Goal: Communication & Community: Answer question/provide support

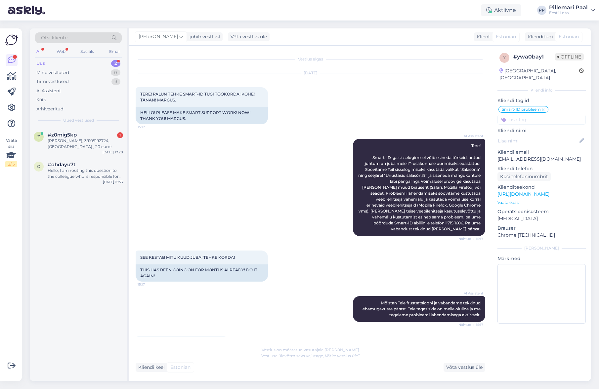
scroll to position [264, 0]
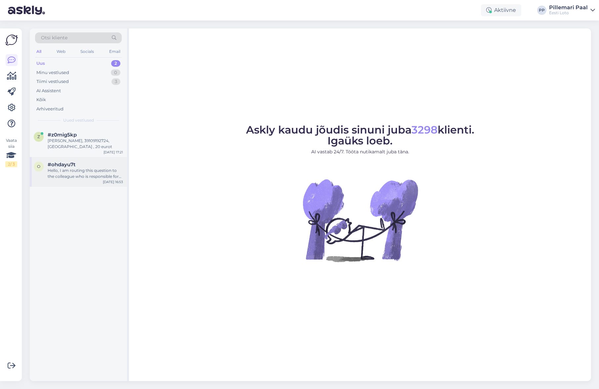
click at [90, 173] on div "Hello, I am routing this question to the colleague who is responsible for this …" at bounding box center [85, 174] width 75 height 12
click at [73, 144] on div "Hello, I am routing this question to the colleague who is responsible for this …" at bounding box center [85, 144] width 75 height 12
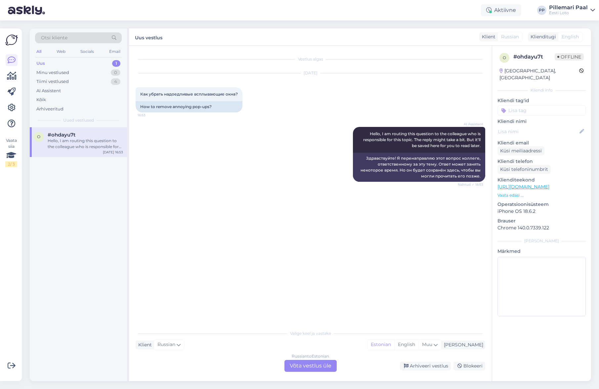
click at [310, 368] on div "Russian to Estonian Võta vestlus üle" at bounding box center [310, 366] width 52 height 12
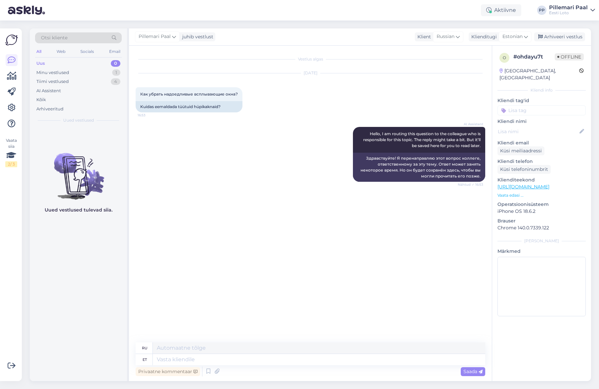
click at [62, 37] on span "Otsi kliente" at bounding box center [54, 37] width 26 height 7
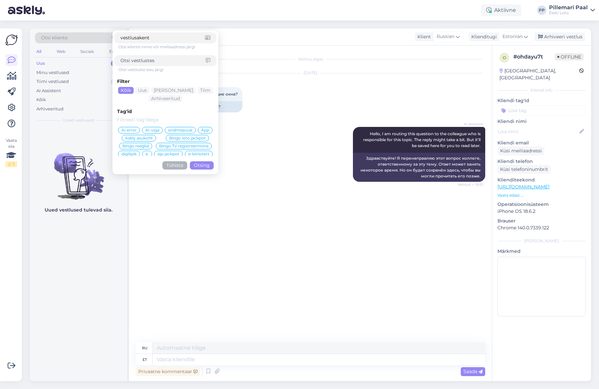
drag, startPoint x: 154, startPoint y: 38, endPoint x: 111, endPoint y: 38, distance: 43.0
click at [111, 37] on div "Otsi kliente vestlusakent Otsi kliente nime või meiliaadressi järgi Otsi vestlu…" at bounding box center [78, 39] width 87 height 15
type input "vestlusakent"
click at [143, 62] on input at bounding box center [162, 60] width 85 height 7
paste input "vestlusakent"
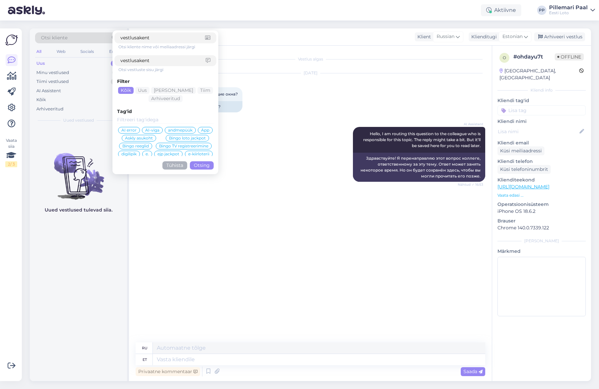
type input "vestlusakent"
drag, startPoint x: 142, startPoint y: 36, endPoint x: 110, endPoint y: 37, distance: 31.7
click at [110, 37] on div "Otsi kliente vestlusakent Otsi kliente nime või meiliaadressi järgi vestlusaken…" at bounding box center [78, 39] width 87 height 15
click at [203, 165] on button "Otsing" at bounding box center [202, 165] width 24 height 8
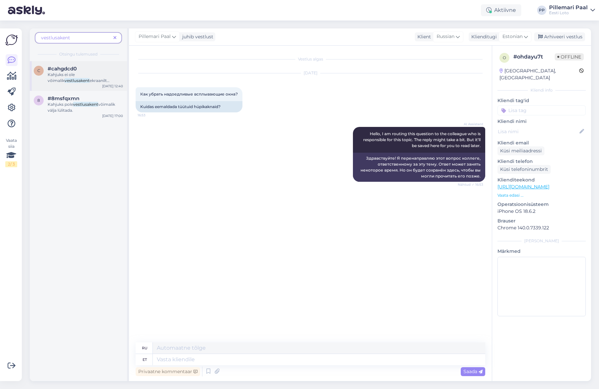
click at [75, 77] on span "Kahjuks ei ole võimalik" at bounding box center [61, 77] width 27 height 11
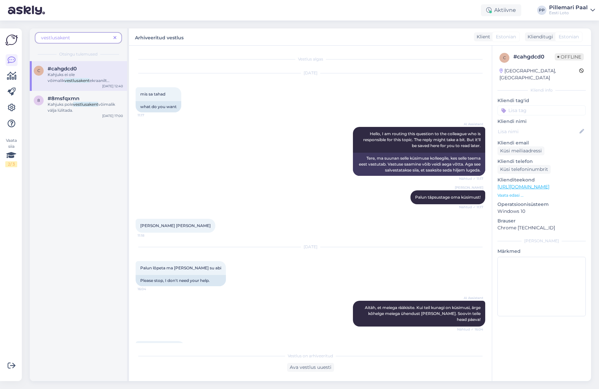
scroll to position [374, 0]
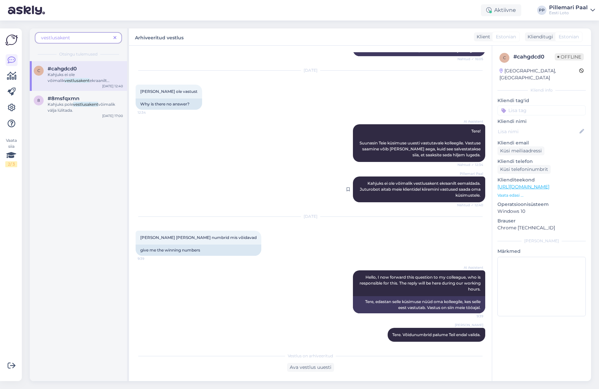
drag, startPoint x: 364, startPoint y: 177, endPoint x: 481, endPoint y: 189, distance: 117.7
click at [481, 189] on div "Pillemari Paal Kahjuks ei ole võimalik vestlusakent ekraanilt eemaldada. Juturo…" at bounding box center [419, 190] width 132 height 26
copy span "Kahjuks ei ole võimalik vestlusakent ekraanilt eemaldada. Juturobot aitab meie …"
click at [11, 60] on icon at bounding box center [12, 60] width 8 height 8
click at [114, 36] on icon at bounding box center [114, 38] width 3 height 5
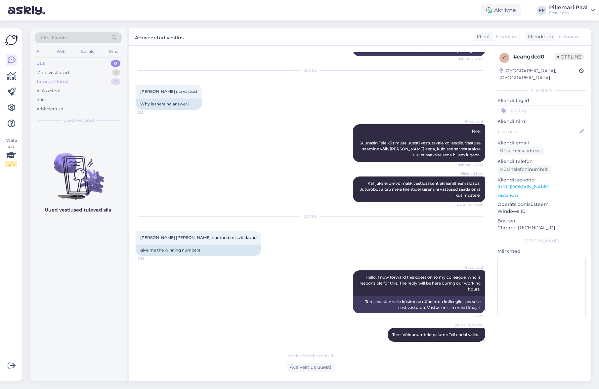
click at [54, 83] on div "Tiimi vestlused" at bounding box center [52, 81] width 32 height 7
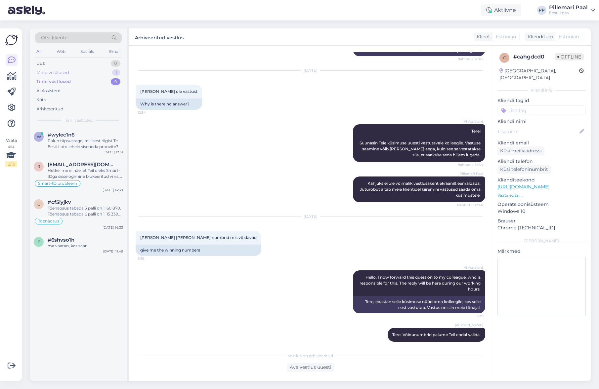
click at [57, 73] on div "Minu vestlused" at bounding box center [52, 72] width 33 height 7
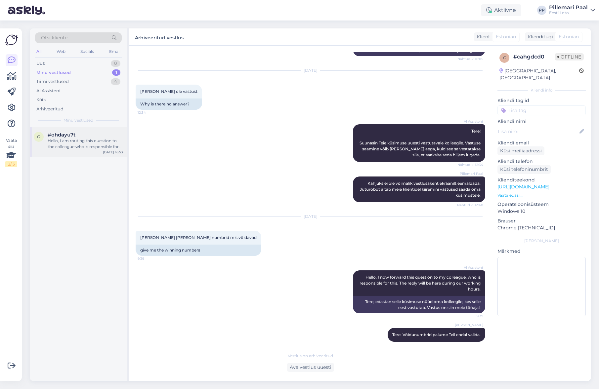
click at [64, 136] on span "#ohdayu7t" at bounding box center [62, 135] width 28 height 6
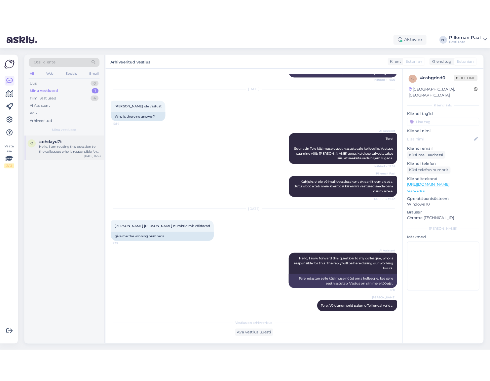
scroll to position [0, 0]
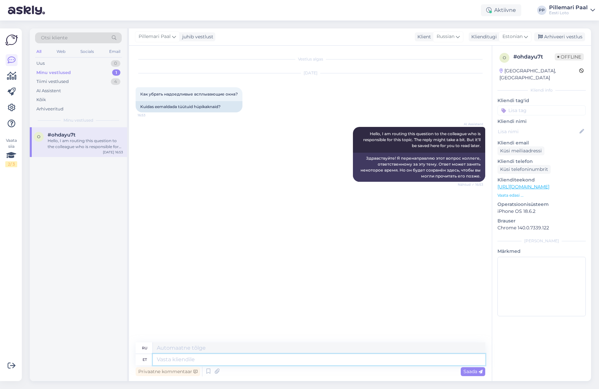
click at [180, 361] on textarea at bounding box center [319, 359] width 332 height 11
paste textarea "Kahjuks ei ole võimalik vestlusakent ekraanilt eemaldada. Juturobot aitab meie …"
type textarea "Kahjuks ei ole võimalik vestlusakent ekraanilt eemaldada. Juturobot aitab meie …"
type textarea "К сожалению, убрать окно чата с экрана невозможно. Чат-бот помогает нашим клиен…"
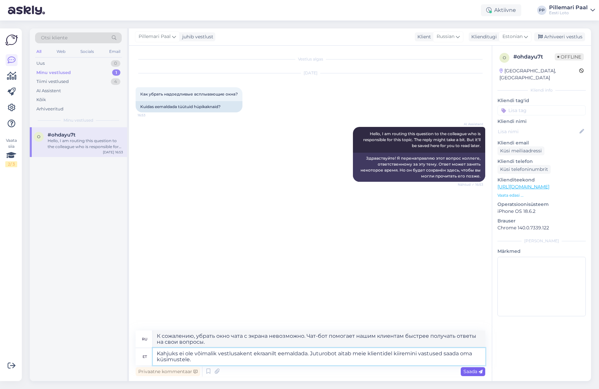
type textarea "Kahjuks ei ole võimalik vestlusakent ekraanilt eemaldada. Juturobot aitab meie …"
click at [473, 373] on span "Saada" at bounding box center [472, 372] width 19 height 6
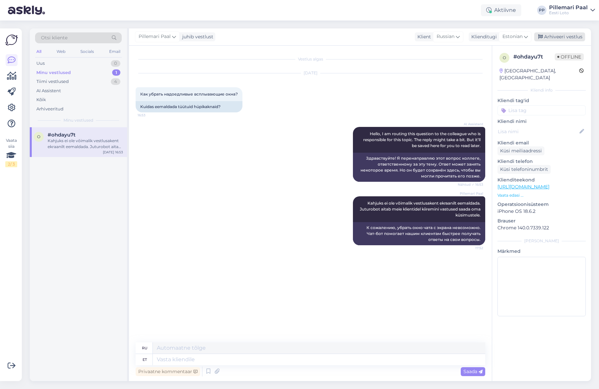
click at [551, 36] on div "Arhiveeri vestlus" at bounding box center [559, 36] width 51 height 9
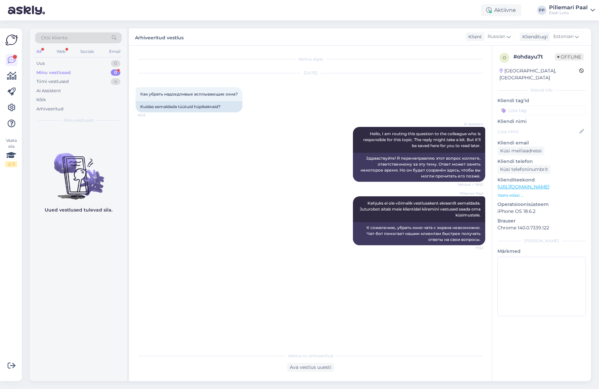
click at [62, 72] on div "Minu vestlused" at bounding box center [53, 72] width 34 height 7
click at [56, 61] on div "Uus 0" at bounding box center [78, 63] width 87 height 9
